Goal: Task Accomplishment & Management: Manage account settings

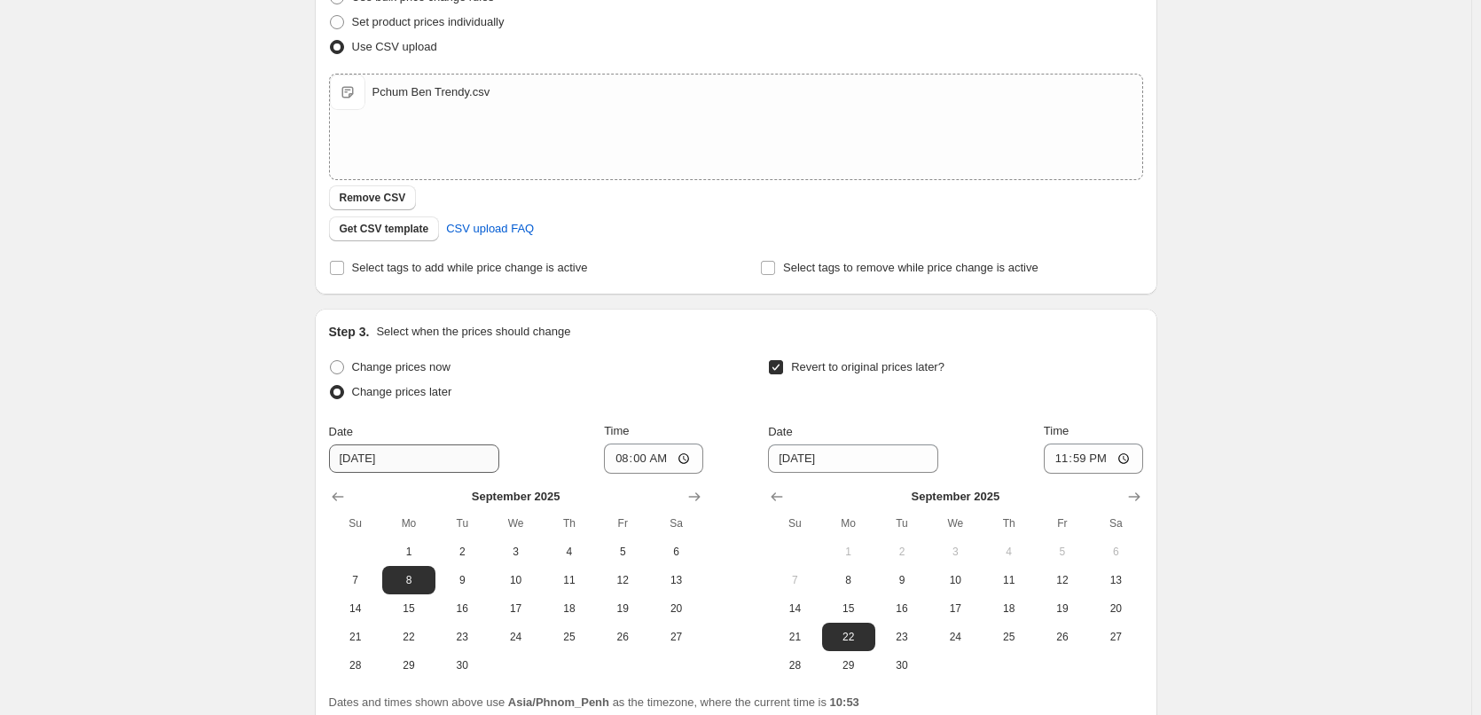
scroll to position [89, 0]
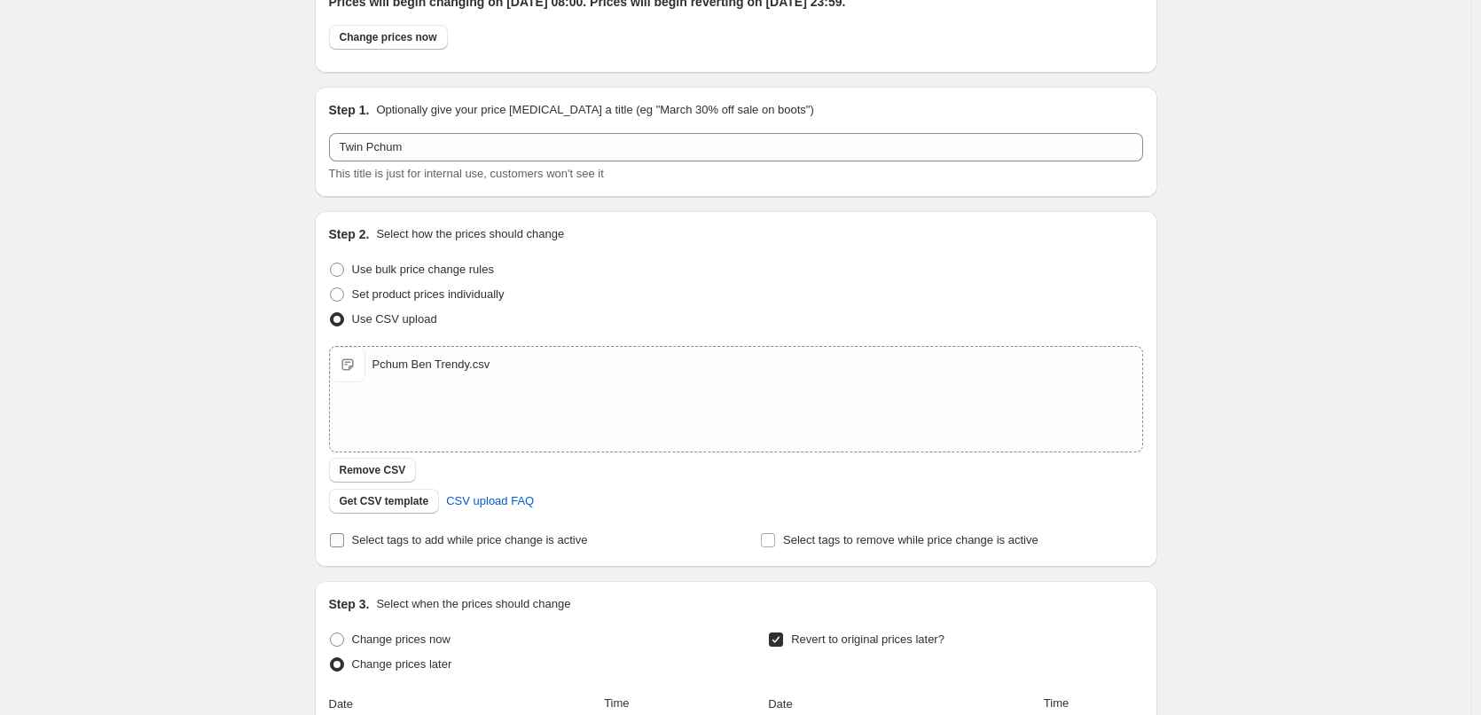
click at [411, 544] on span "Select tags to add while price change is active" at bounding box center [470, 539] width 236 height 13
click at [344, 544] on input "Select tags to add while price change is active" at bounding box center [337, 540] width 14 height 14
checkbox input "true"
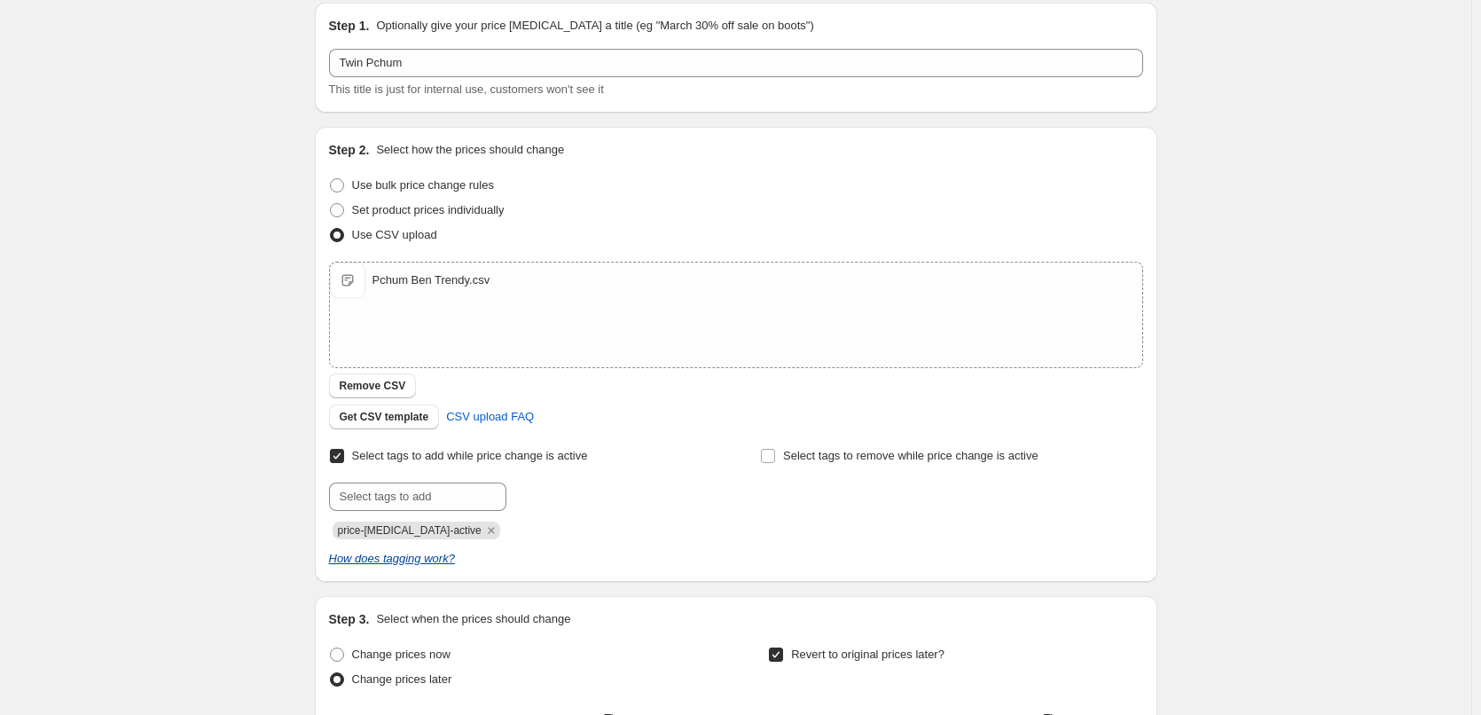
scroll to position [177, 0]
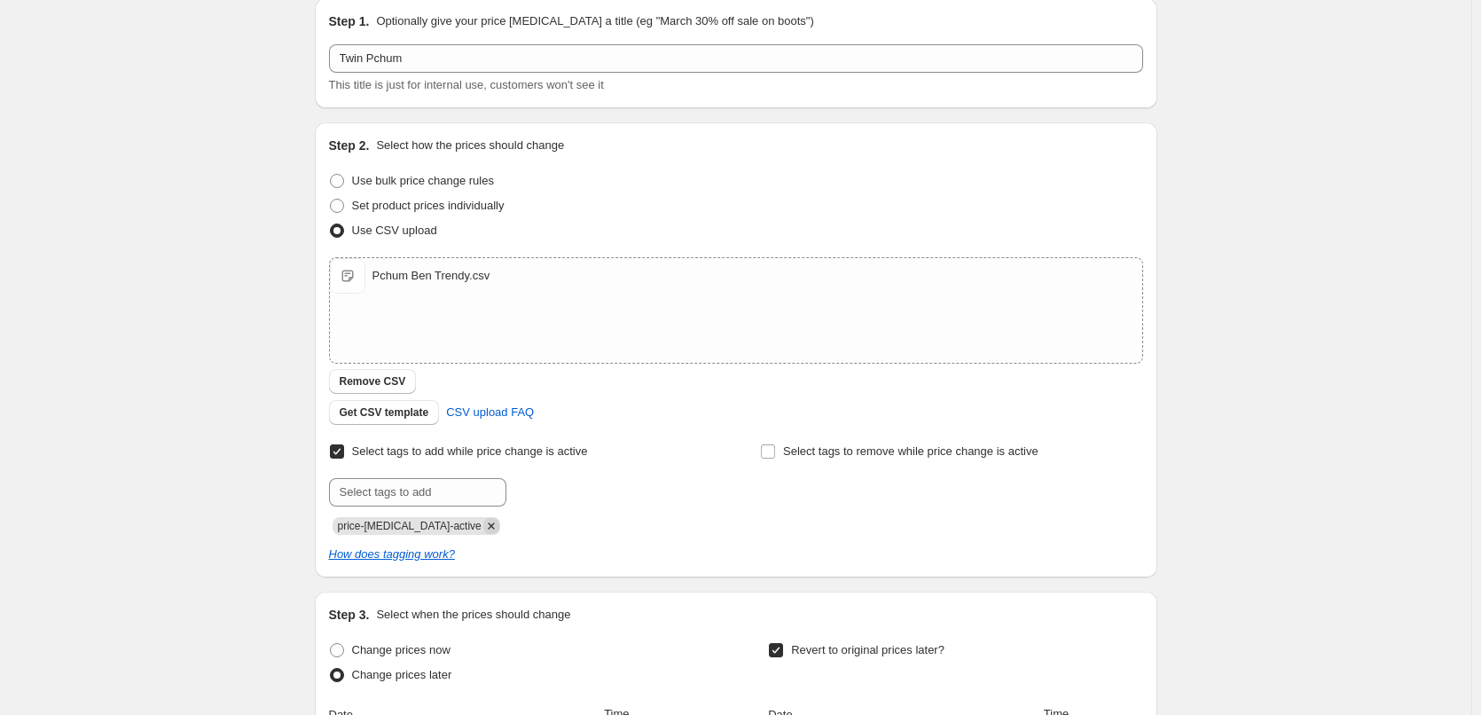
click at [483, 532] on icon "Remove price-change-job-active" at bounding box center [491, 526] width 16 height 16
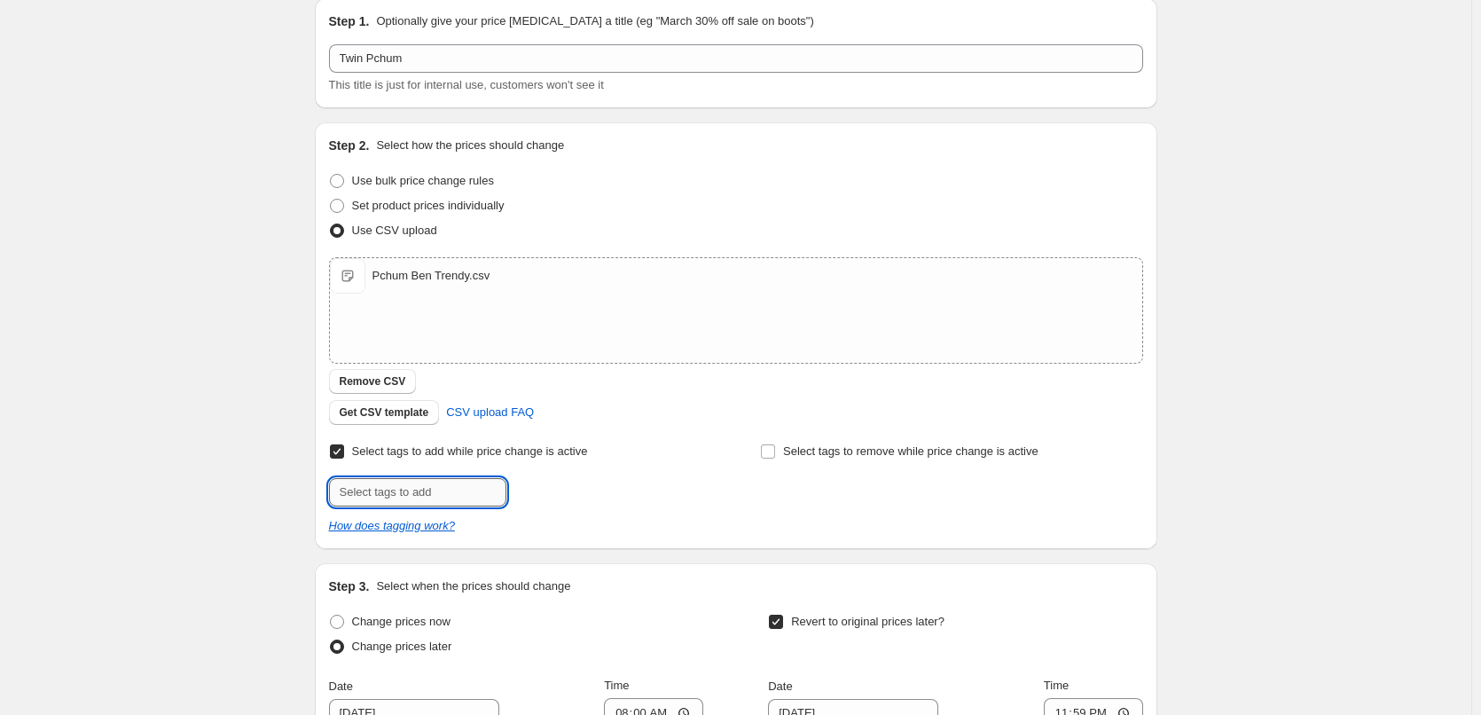
click at [425, 491] on input "text" at bounding box center [417, 492] width 177 height 28
type input "twinpchum"
click at [566, 489] on span "twinpchum" at bounding box center [572, 490] width 56 height 12
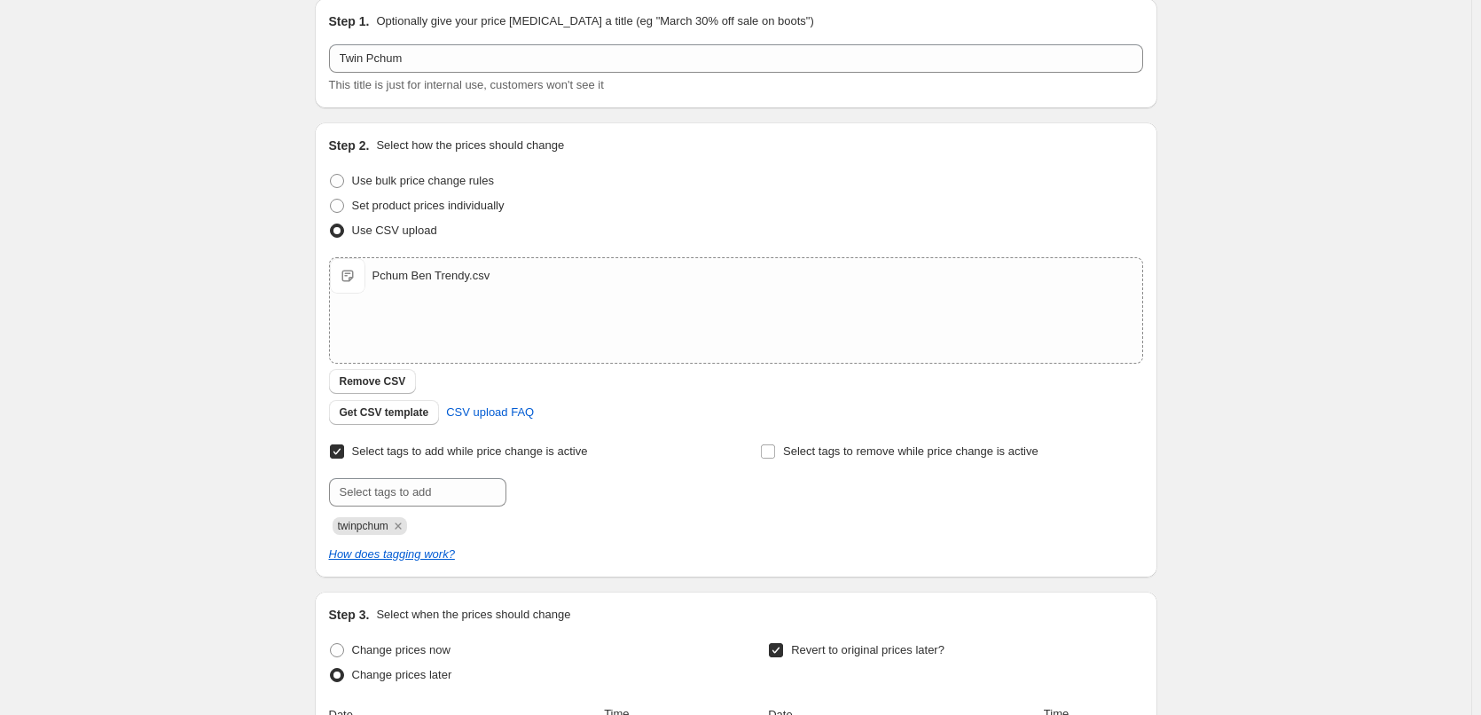
scroll to position [532, 0]
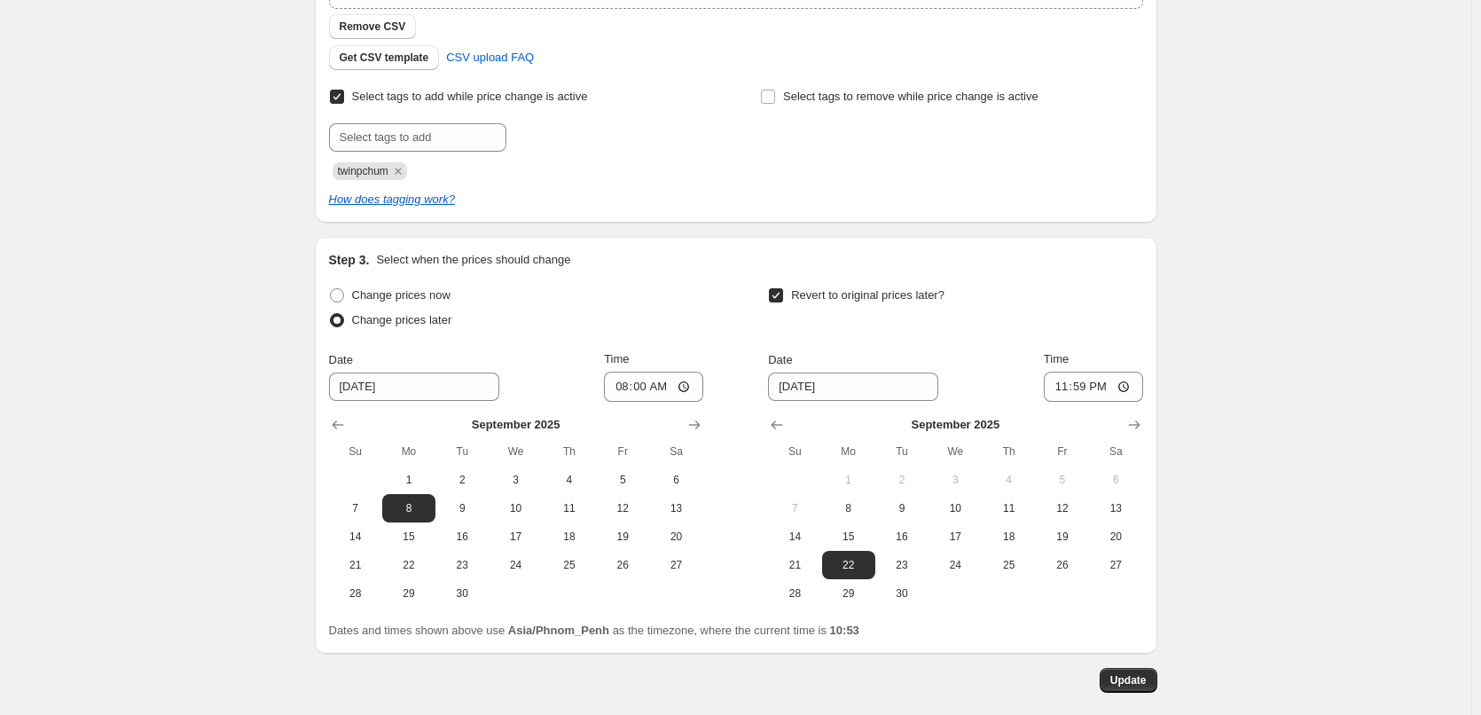
click at [1131, 693] on div "Prices will begin changing on [DATE] 08:00. Prices will begin reverting on [DAT…" at bounding box center [736, 147] width 842 height 1253
click at [1133, 681] on span "Update" at bounding box center [1128, 680] width 36 height 14
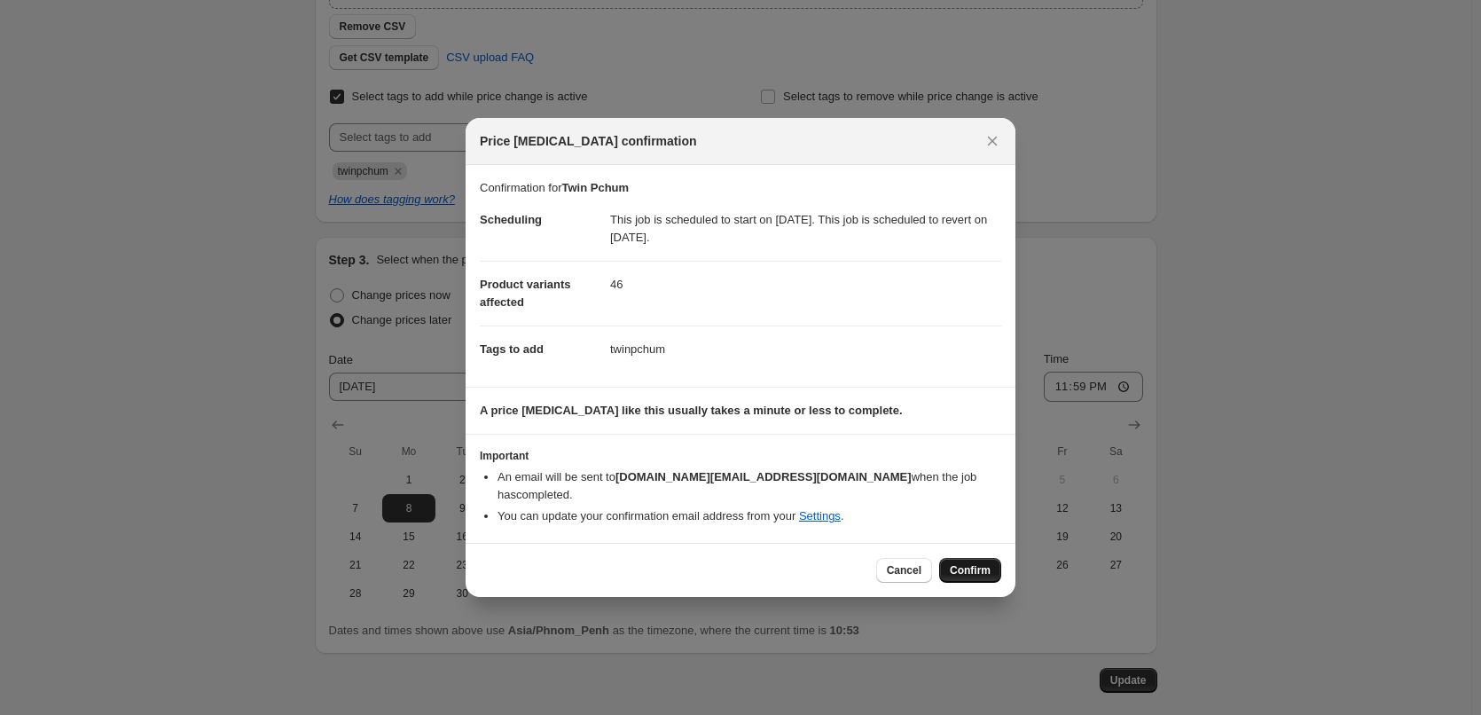
click at [980, 563] on span "Confirm" at bounding box center [970, 570] width 41 height 14
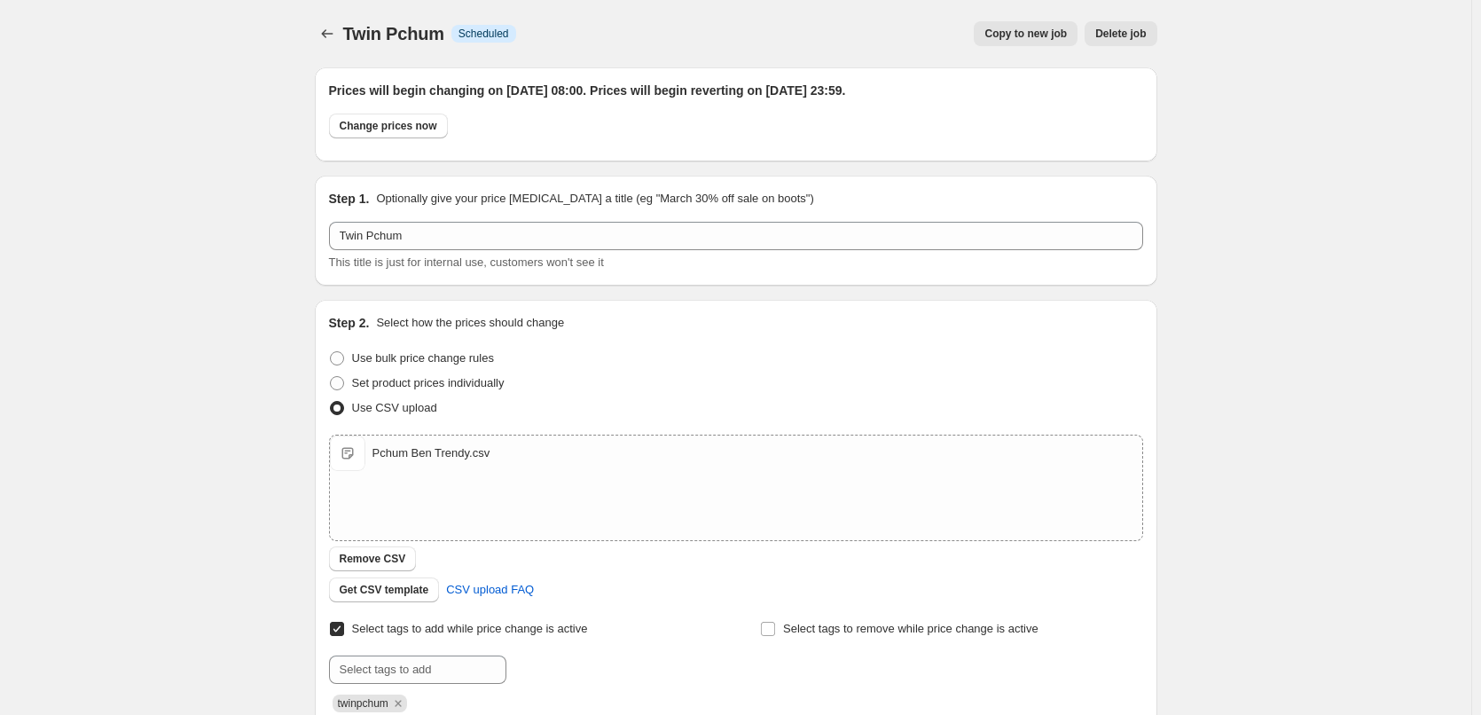
scroll to position [532, 0]
